Goal: Find specific page/section: Find specific page/section

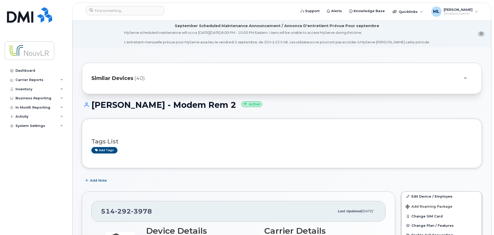
scroll to position [155, 0]
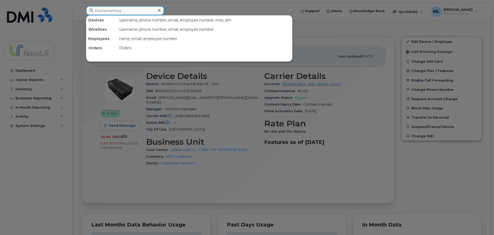
click at [107, 8] on input at bounding box center [125, 10] width 78 height 9
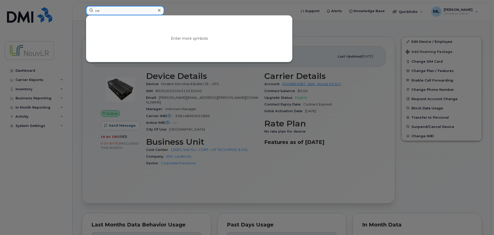
type input "o"
type input "pez"
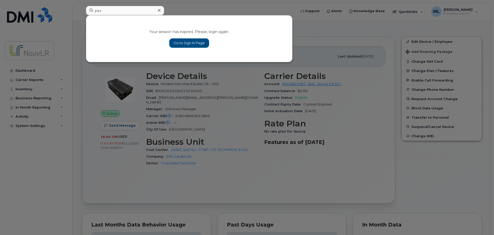
click at [188, 45] on link "Go to Sign In Page" at bounding box center [189, 42] width 40 height 9
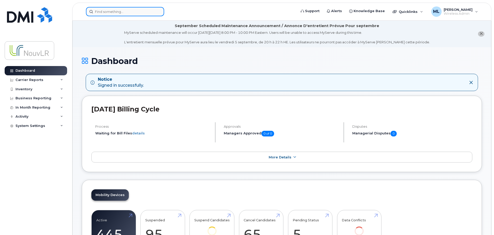
click at [108, 13] on input at bounding box center [125, 11] width 78 height 9
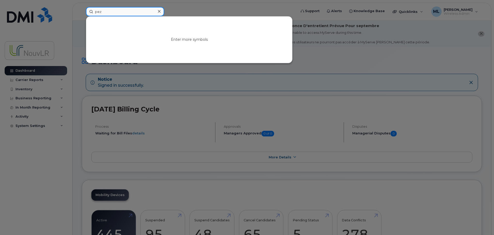
type input "pez"
